Goal: Task Accomplishment & Management: Use online tool/utility

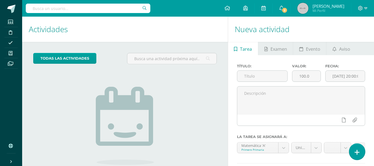
click at [359, 151] on icon at bounding box center [356, 152] width 5 height 6
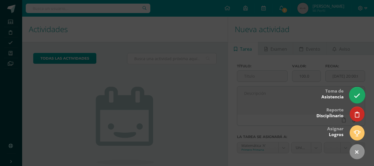
click at [356, 99] on icon at bounding box center [356, 95] width 6 height 6
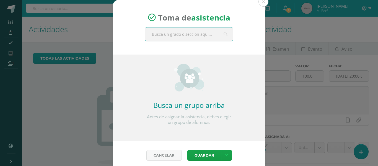
click at [177, 37] on input "text" at bounding box center [189, 34] width 88 height 14
type input "Primero"
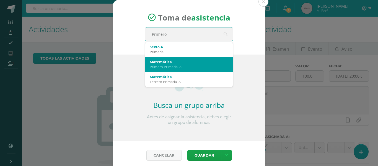
click at [159, 64] on div "Matemática" at bounding box center [189, 61] width 79 height 5
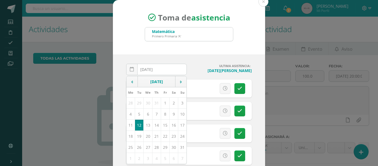
click at [207, 63] on div "2025-08-12 August, 2025 Mo Tu We Th Fr Sa Su 28 29 30 31 1 2 3 4 5 6 7 8 9 10 1…" at bounding box center [189, 117] width 152 height 126
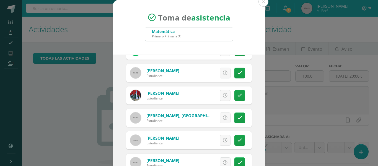
scroll to position [43, 0]
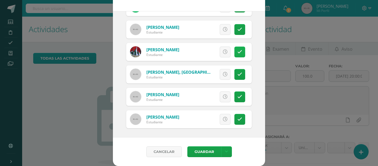
click at [235, 48] on link at bounding box center [239, 51] width 11 height 11
click at [198, 152] on button "Guardar" at bounding box center [204, 151] width 34 height 11
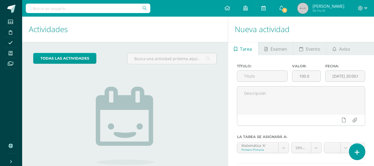
click at [357, 152] on icon at bounding box center [356, 152] width 5 height 6
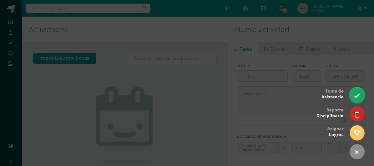
click at [357, 92] on icon at bounding box center [356, 95] width 6 height 6
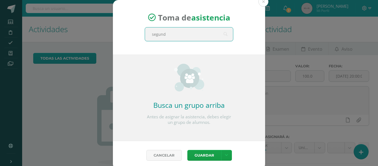
type input "segundo"
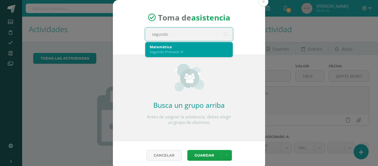
click at [163, 49] on div "Segundo Primaria 'A'" at bounding box center [189, 51] width 79 height 5
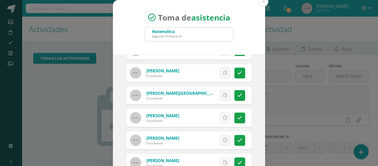
scroll to position [43, 0]
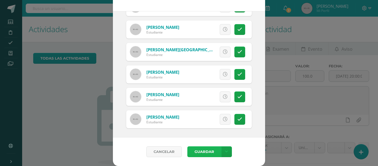
click at [207, 152] on button "Guardar" at bounding box center [204, 151] width 34 height 11
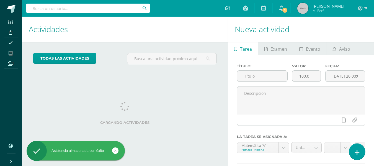
click at [355, 154] on icon at bounding box center [356, 152] width 5 height 6
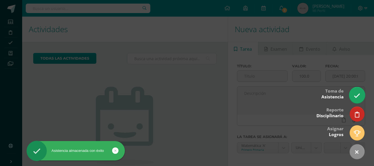
click at [356, 94] on icon at bounding box center [356, 95] width 6 height 6
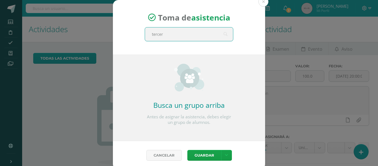
type input "tercero"
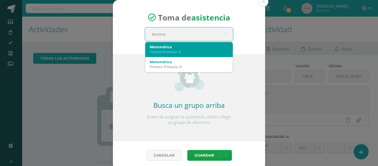
click at [158, 49] on div "Matemática" at bounding box center [189, 46] width 79 height 5
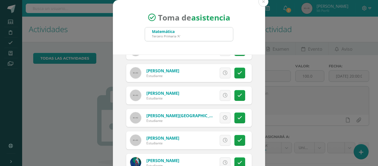
scroll to position [43, 0]
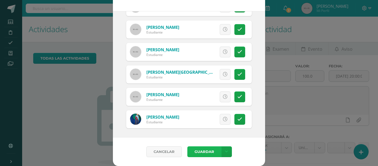
click at [199, 150] on button "Guardar" at bounding box center [204, 151] width 34 height 11
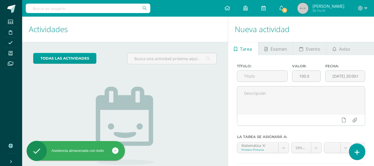
click at [358, 147] on link at bounding box center [357, 151] width 16 height 16
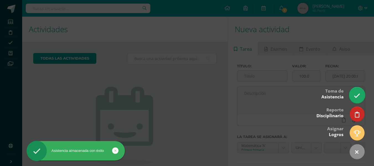
click at [353, 95] on link at bounding box center [357, 95] width 16 height 16
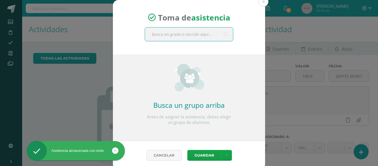
click at [183, 34] on input "text" at bounding box center [189, 34] width 88 height 14
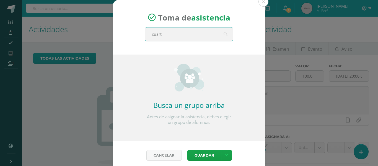
type input "cuarto"
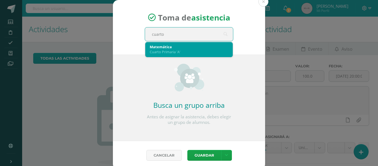
click at [162, 49] on div "Matemática" at bounding box center [189, 46] width 79 height 5
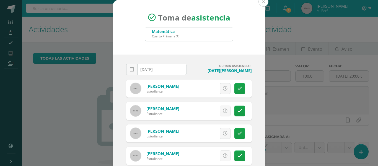
click at [263, 3] on button at bounding box center [263, 2] width 10 height 10
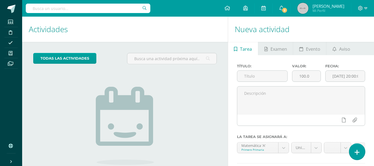
click at [357, 154] on icon at bounding box center [356, 152] width 5 height 6
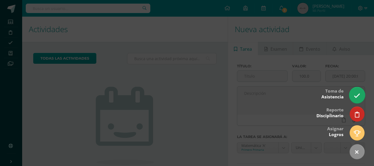
click at [355, 95] on icon at bounding box center [356, 95] width 6 height 6
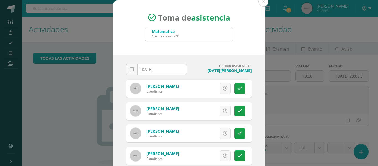
drag, startPoint x: 258, startPoint y: 4, endPoint x: 15, endPoint y: 40, distance: 245.7
click at [15, 40] on div "Toma de asistencia Matemática Cuarto Primaria 'A' cuarto 2025-08-12 August, 202…" at bounding box center [188, 104] width 373 height 209
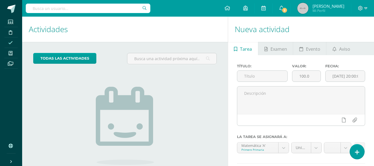
click at [13, 42] on icon at bounding box center [10, 42] width 4 height 4
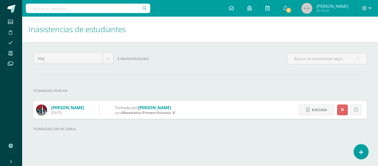
click at [9, 33] on icon at bounding box center [10, 32] width 3 height 4
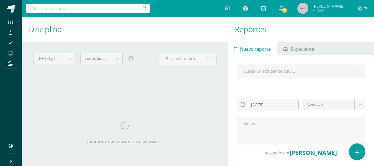
click at [359, 149] on link at bounding box center [357, 151] width 16 height 16
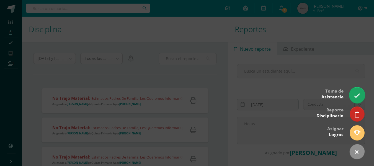
click at [357, 94] on icon at bounding box center [356, 95] width 6 height 6
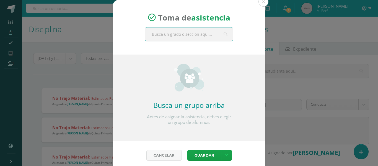
click at [165, 34] on input "text" at bounding box center [189, 34] width 88 height 14
type input "quinto"
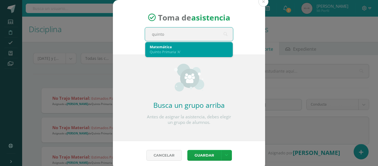
click at [156, 49] on div "Quinto Primaria 'A'" at bounding box center [189, 51] width 79 height 5
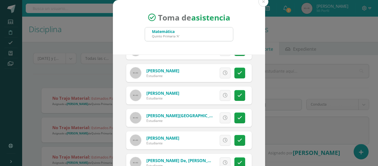
scroll to position [43, 0]
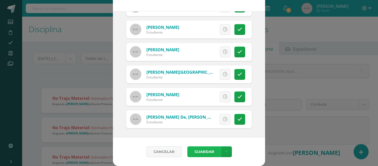
click at [200, 151] on button "Guardar" at bounding box center [204, 151] width 34 height 11
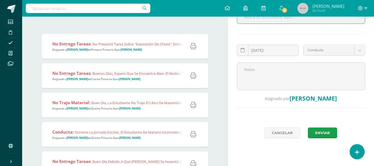
scroll to position [53, 0]
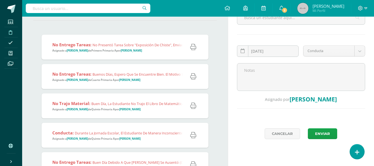
click at [125, 49] on strong "[PERSON_NAME]" at bounding box center [131, 51] width 21 height 4
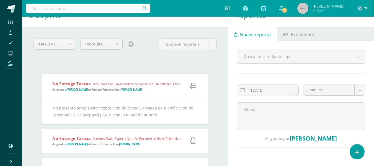
scroll to position [0, 0]
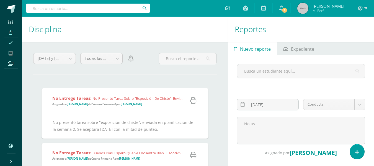
click at [10, 40] on span at bounding box center [10, 42] width 12 height 7
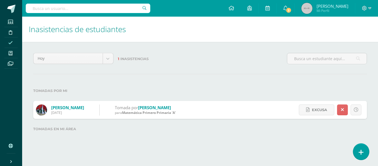
click at [362, 150] on icon at bounding box center [360, 152] width 5 height 6
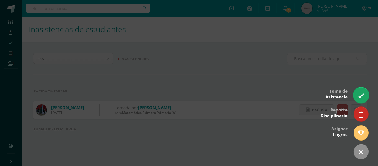
click at [359, 94] on icon at bounding box center [361, 95] width 6 height 6
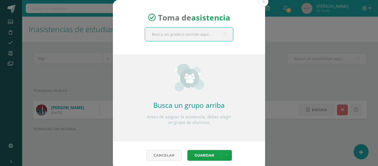
click at [169, 33] on input "text" at bounding box center [189, 34] width 88 height 14
type input "sexto"
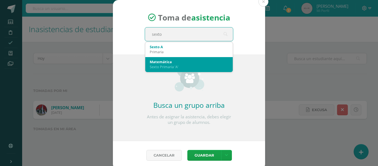
click at [158, 62] on div "Matemática" at bounding box center [189, 61] width 79 height 5
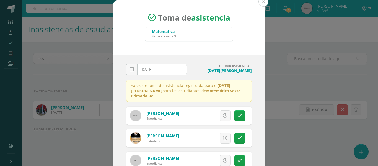
click at [262, 3] on button at bounding box center [263, 2] width 10 height 10
